Goal: Task Accomplishment & Management: Use online tool/utility

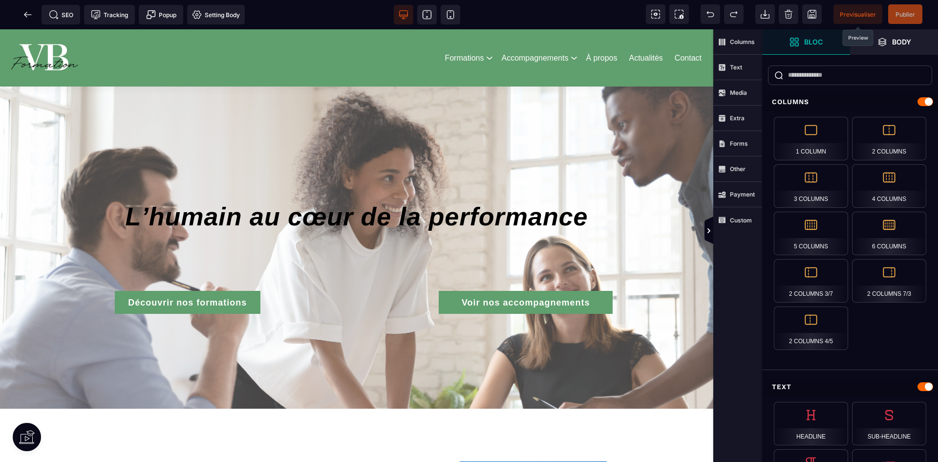
click at [860, 14] on span "Previsualiser" at bounding box center [858, 14] width 36 height 7
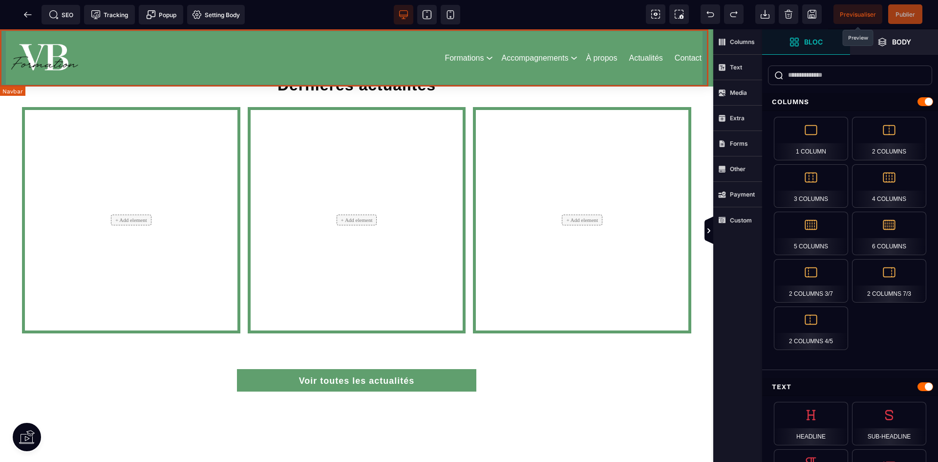
scroll to position [1857, 0]
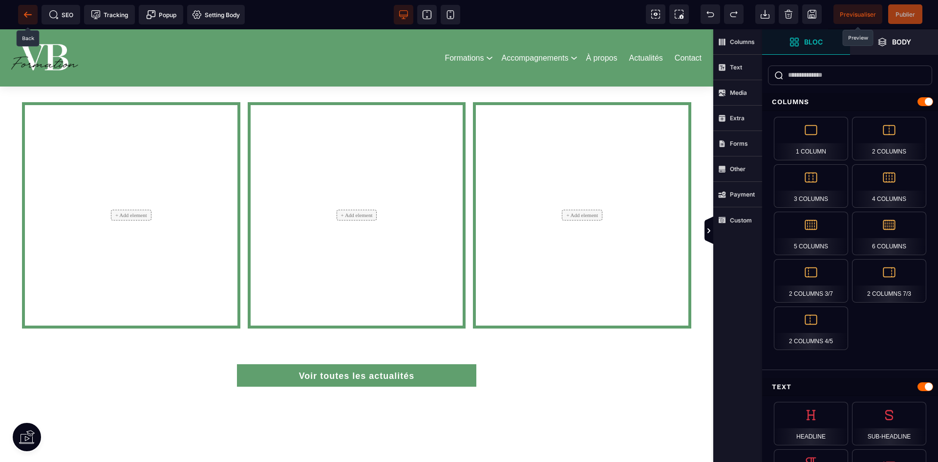
click at [25, 17] on icon at bounding box center [28, 15] width 10 height 10
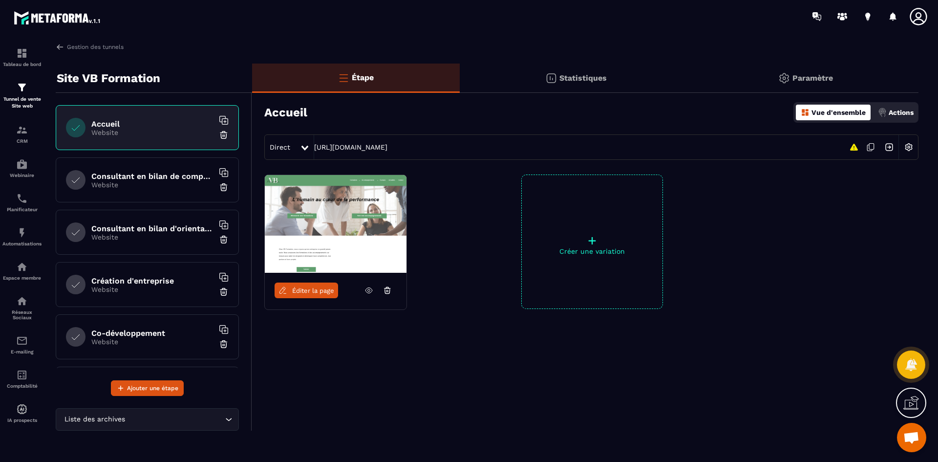
click at [125, 172] on h6 "Consultant en bilan de compétences" at bounding box center [152, 176] width 122 height 9
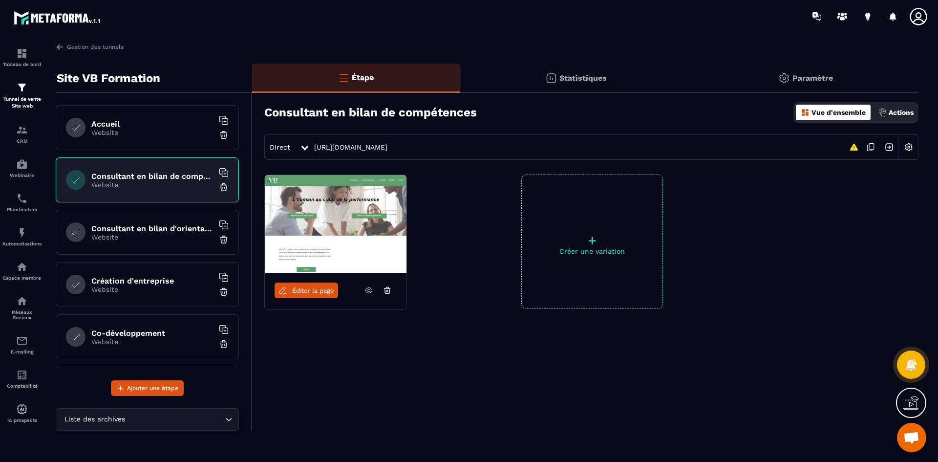
click at [325, 289] on span "Éditer la page" at bounding box center [313, 290] width 42 height 7
